Goal: Information Seeking & Learning: Learn about a topic

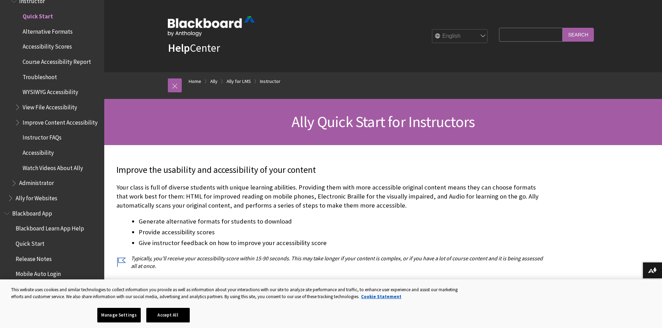
click at [48, 94] on span "WYSIWYG Accessibility" at bounding box center [51, 90] width 56 height 9
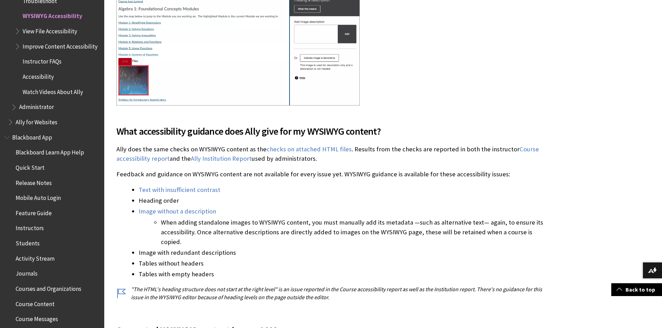
scroll to position [591, 0]
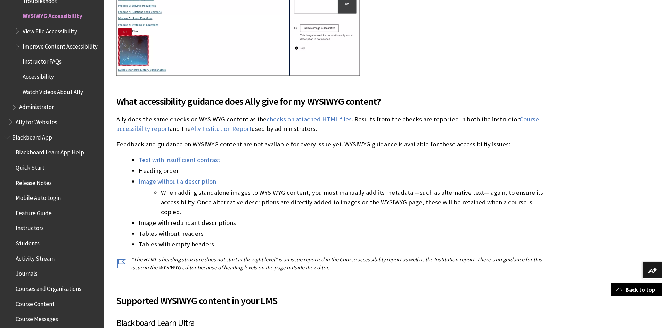
click at [38, 63] on span "Instructor FAQs" at bounding box center [42, 60] width 39 height 9
